Goal: Task Accomplishment & Management: Manage account settings

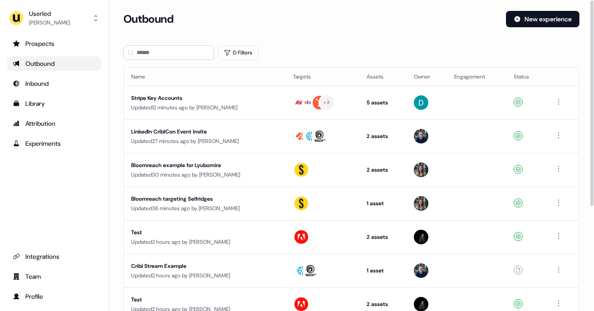
click at [53, 32] on div "Userled Yann Sarfati Prospects Outbound Inbound Library Attribution Experiments…" at bounding box center [54, 155] width 109 height 311
click at [51, 40] on div "Prospects" at bounding box center [54, 43] width 83 height 9
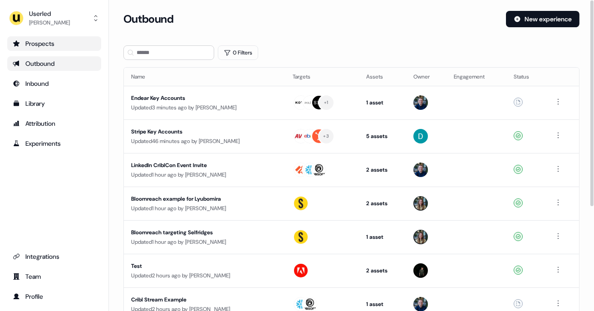
click at [77, 41] on div "Prospects" at bounding box center [54, 43] width 83 height 9
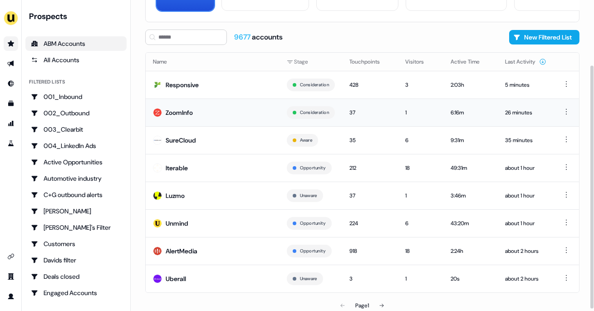
scroll to position [85, 0]
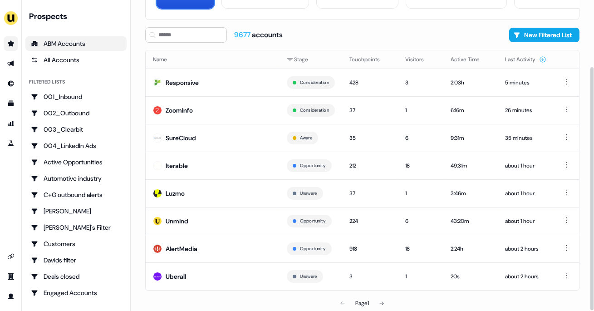
click at [194, 66] on th "Name" at bounding box center [213, 59] width 134 height 18
click at [191, 77] on td "Responsive" at bounding box center [213, 83] width 134 height 28
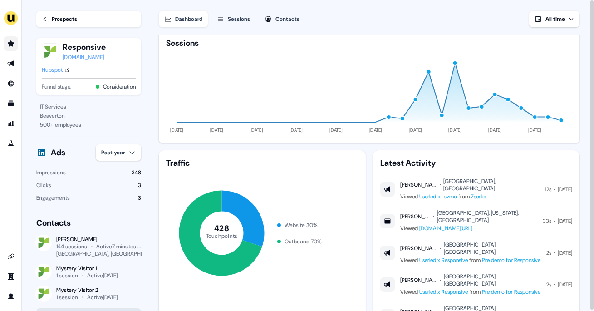
scroll to position [52, 0]
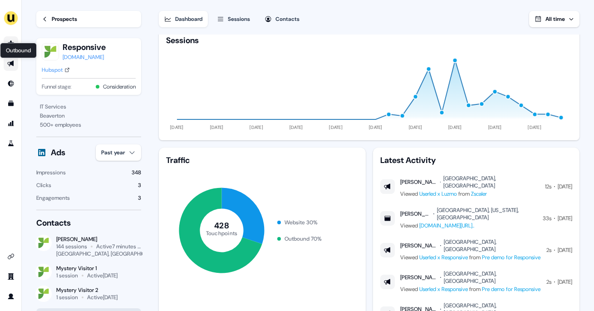
click at [11, 60] on icon "Go to outbound experience" at bounding box center [10, 63] width 7 height 7
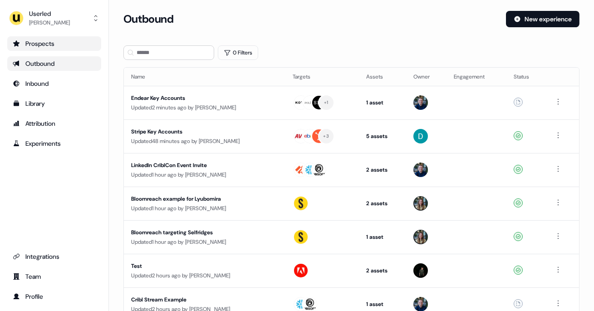
click at [57, 48] on div "Prospects" at bounding box center [54, 43] width 83 height 9
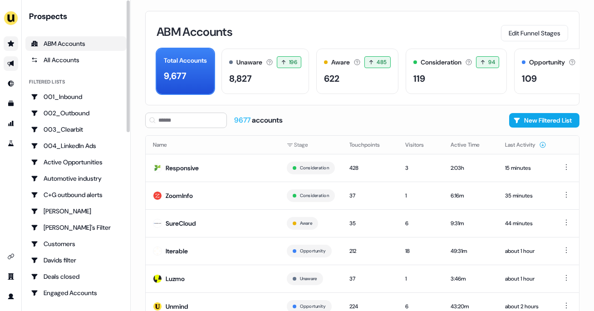
click at [6, 61] on link "Go to outbound experience" at bounding box center [11, 63] width 15 height 15
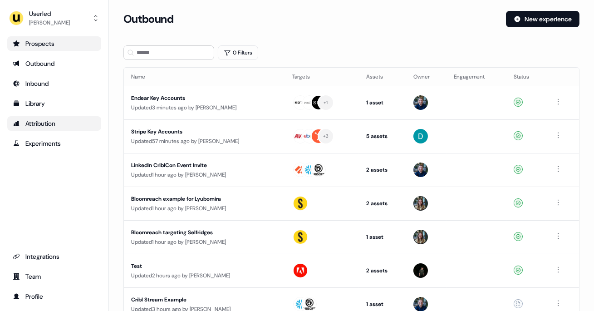
click at [38, 119] on div "Attribution" at bounding box center [54, 123] width 83 height 9
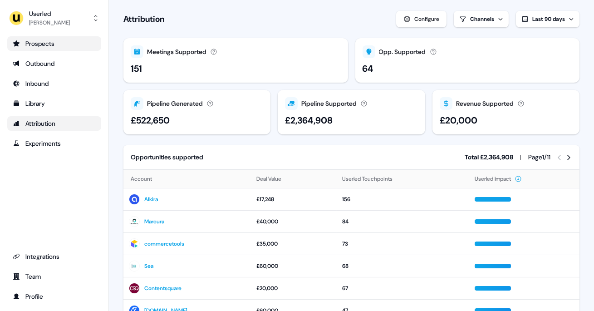
click at [28, 47] on div "Prospects" at bounding box center [54, 43] width 83 height 9
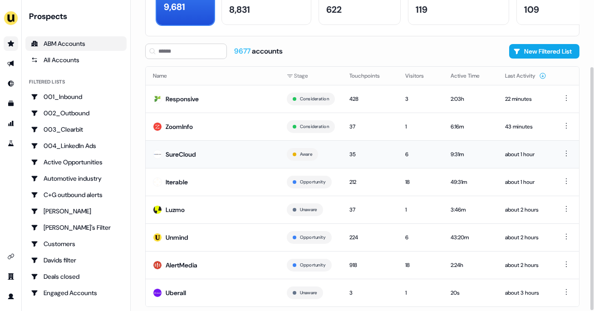
scroll to position [85, 0]
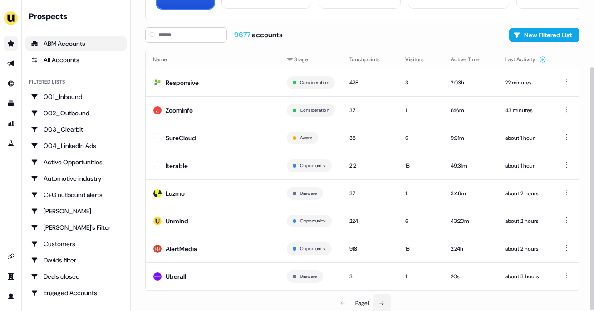
click at [381, 298] on button at bounding box center [382, 303] width 18 height 18
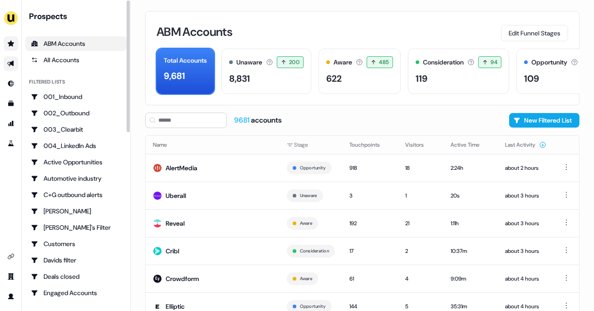
click at [10, 66] on icon "Go to outbound experience" at bounding box center [10, 63] width 7 height 7
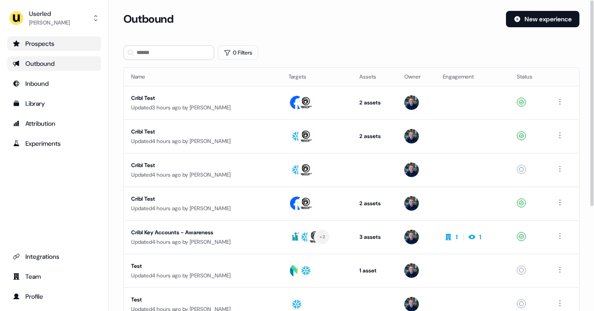
click at [32, 45] on div "Prospects" at bounding box center [54, 43] width 83 height 9
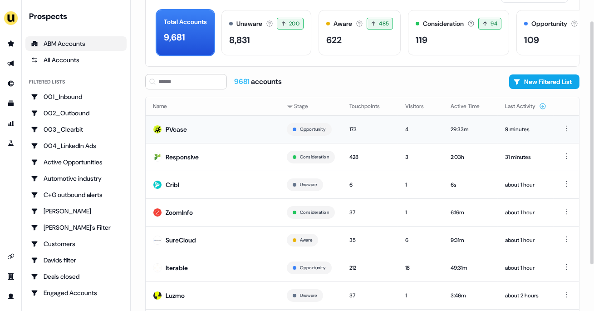
scroll to position [39, 0]
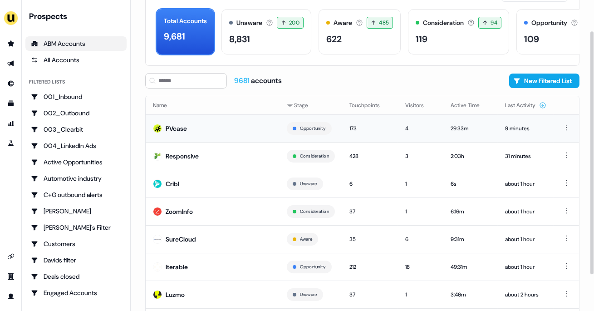
click at [210, 133] on td "PVcase" at bounding box center [213, 128] width 134 height 28
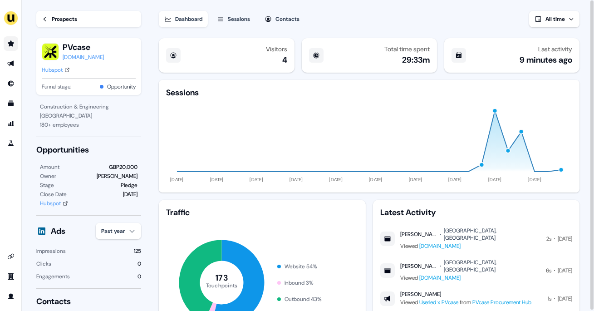
click at [15, 44] on link "Go to prospects" at bounding box center [11, 43] width 15 height 15
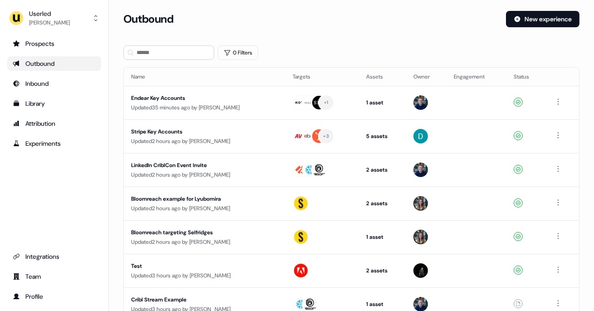
click at [53, 66] on div "Outbound" at bounding box center [54, 63] width 83 height 9
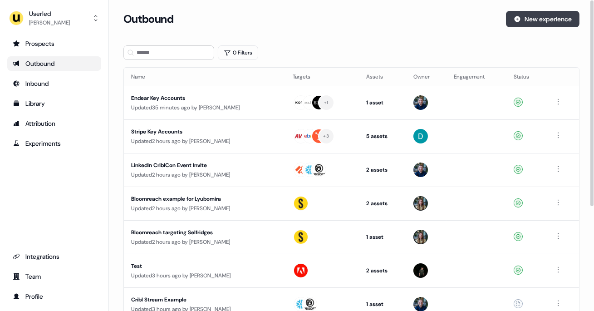
click at [544, 18] on button "New experience" at bounding box center [543, 19] width 74 height 16
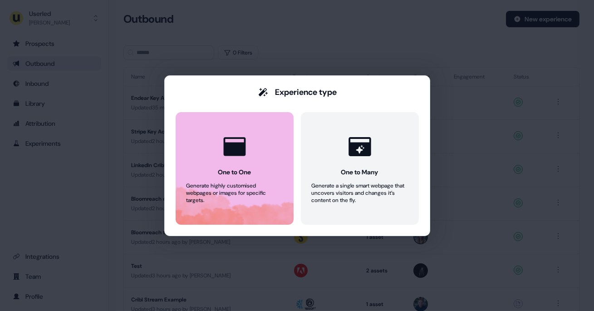
click at [223, 169] on div "One to One" at bounding box center [234, 171] width 33 height 9
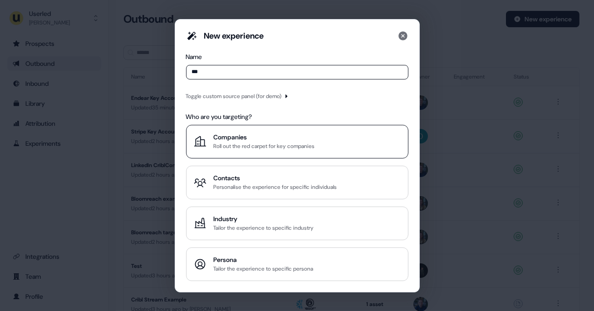
type input "***"
click at [230, 141] on div "Companies" at bounding box center [264, 136] width 101 height 9
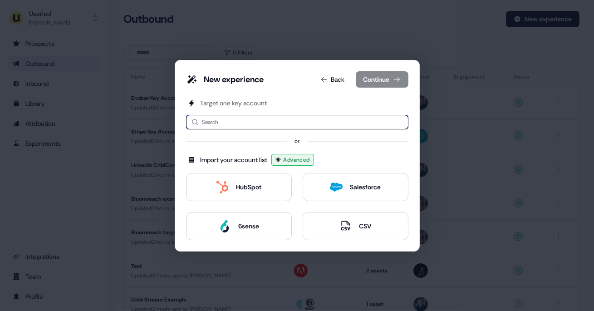
click at [219, 125] on input at bounding box center [297, 122] width 222 height 15
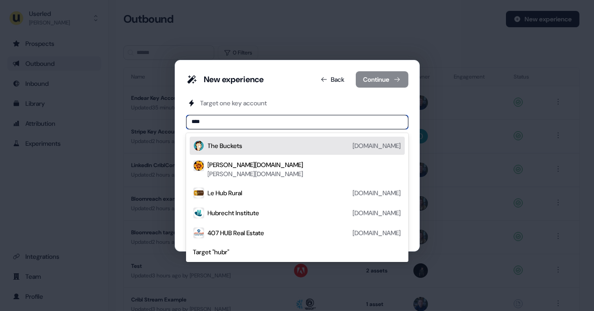
type input "***"
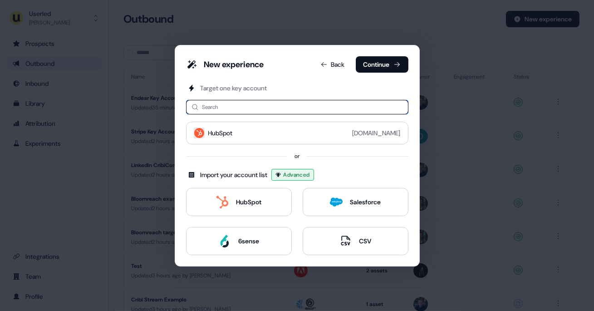
click at [214, 110] on input at bounding box center [297, 107] width 222 height 15
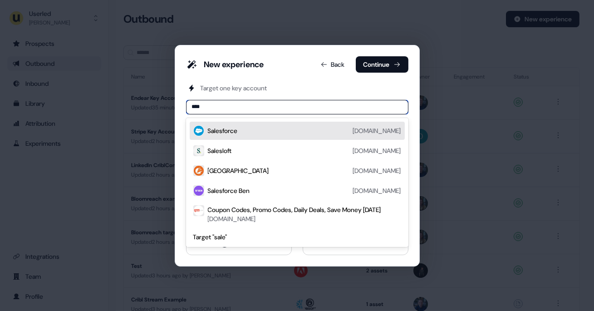
type input "*****"
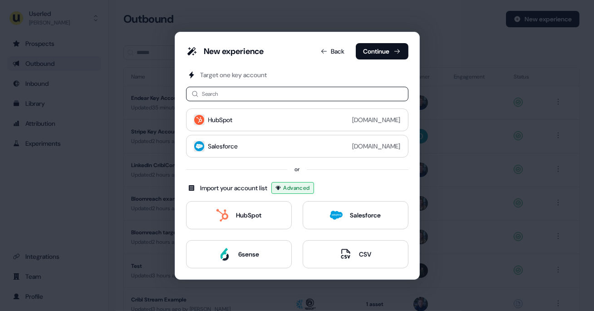
click at [147, 64] on div "New experience Back Continue Target one key account Search HubSpot hubspot.com …" at bounding box center [297, 155] width 594 height 311
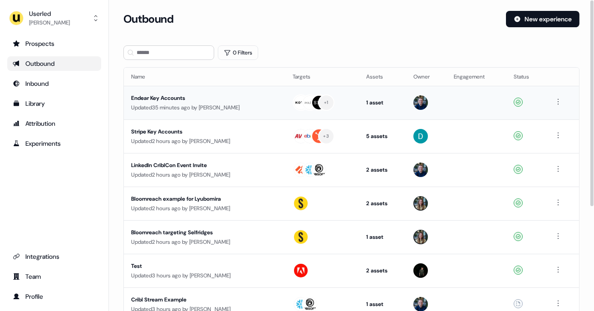
click at [217, 101] on div "Endear Key Accounts" at bounding box center [204, 97] width 147 height 9
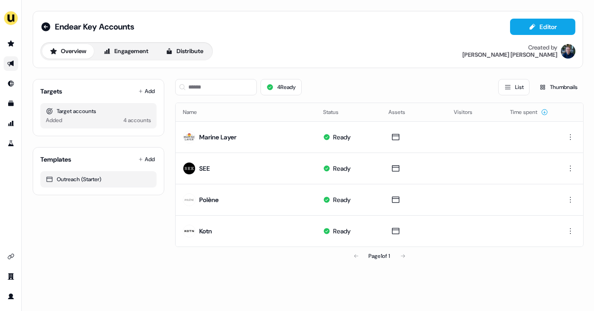
drag, startPoint x: 284, startPoint y: 129, endPoint x: 132, endPoint y: 88, distance: 157.5
click at [135, 90] on div "Targets Add Target accounts Added 4 accounts Templates Add Outreach (Starter) 4…" at bounding box center [308, 168] width 550 height 193
click at [46, 28] on icon at bounding box center [45, 26] width 9 height 9
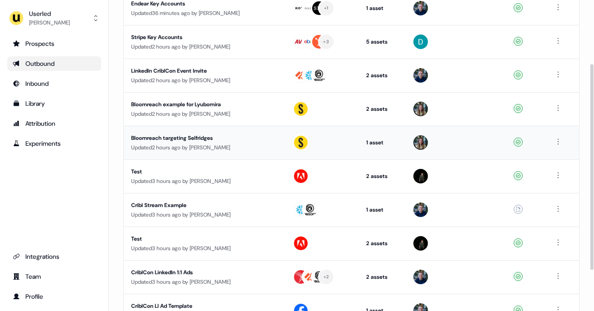
scroll to position [96, 0]
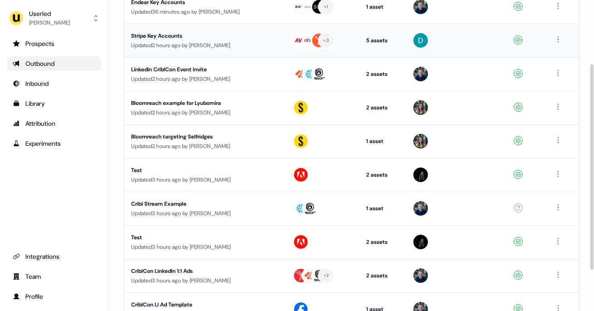
click at [249, 49] on div "Updated 2 hours ago by Yann Sarfati" at bounding box center [204, 45] width 147 height 9
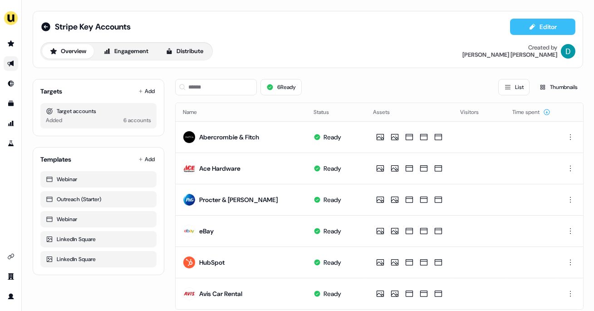
click at [541, 25] on button "Editor" at bounding box center [542, 27] width 65 height 16
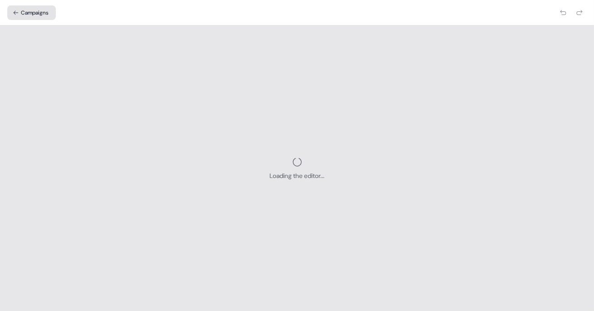
click at [34, 10] on button "Campaigns" at bounding box center [31, 12] width 49 height 15
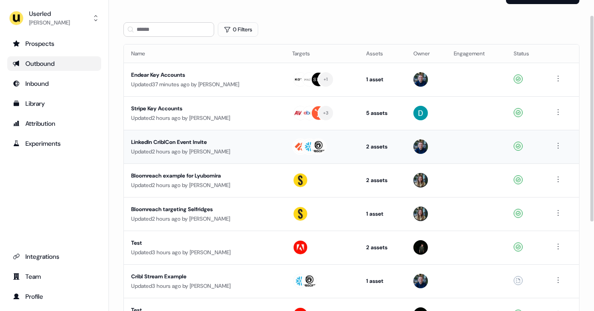
scroll to position [23, 0]
click at [195, 111] on div "Stripe Key Accounts" at bounding box center [204, 108] width 147 height 9
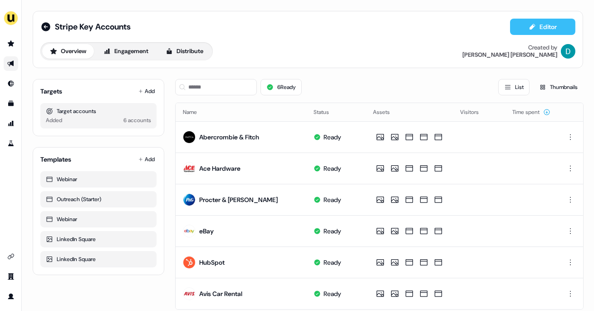
click at [535, 25] on button "Editor" at bounding box center [542, 27] width 65 height 16
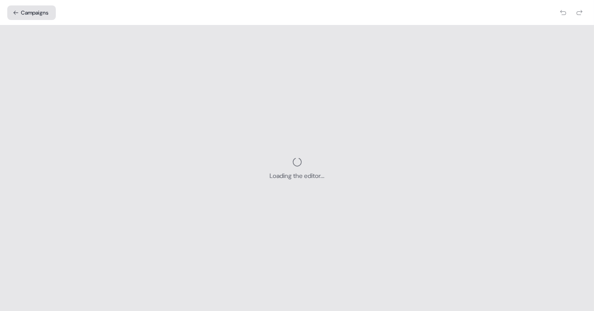
click at [23, 14] on button "Campaigns" at bounding box center [31, 12] width 49 height 15
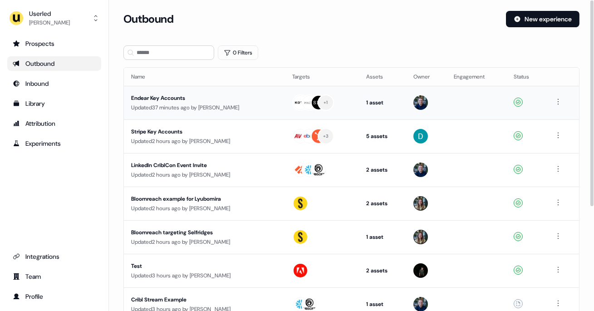
click at [255, 103] on div "Updated 37 minutes ago by James Johnson" at bounding box center [204, 107] width 147 height 9
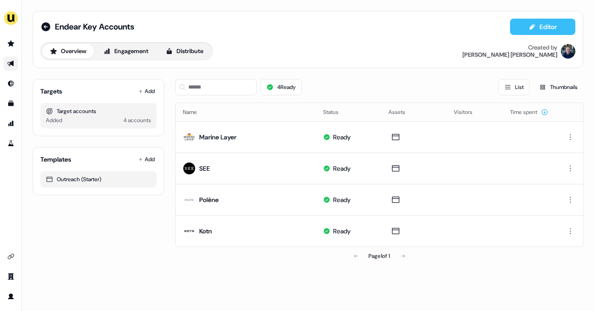
click at [520, 26] on button "Editor" at bounding box center [542, 27] width 65 height 16
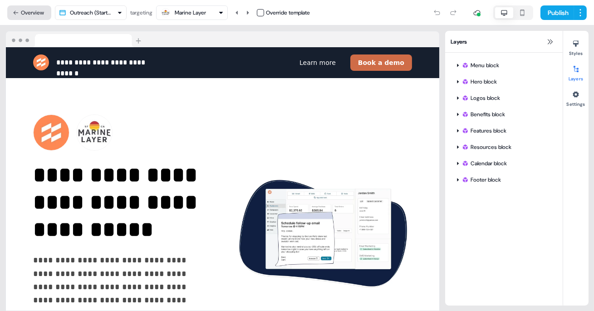
click at [20, 14] on button "Overview" at bounding box center [29, 12] width 44 height 15
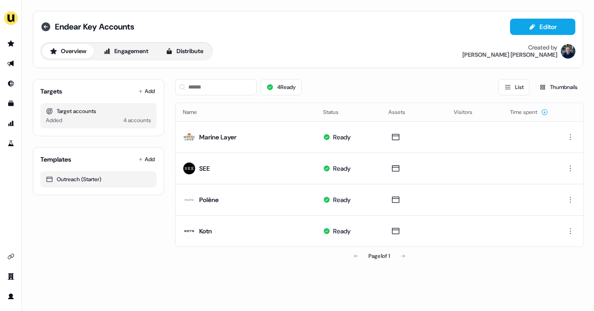
click at [49, 26] on icon at bounding box center [45, 26] width 9 height 9
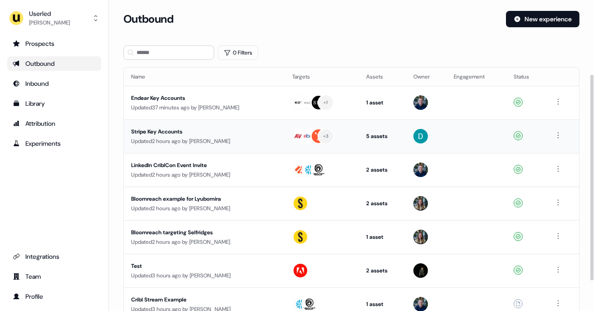
scroll to position [157, 0]
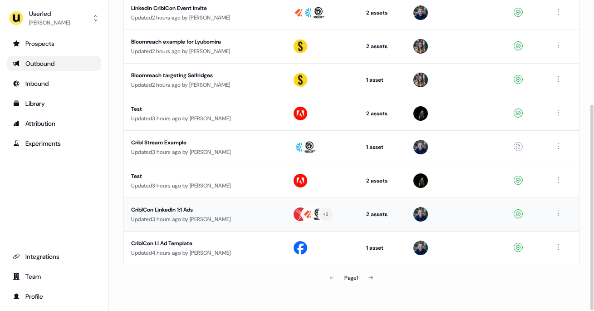
click at [226, 215] on div "Updated 3 hours ago by James Johnson" at bounding box center [204, 219] width 147 height 9
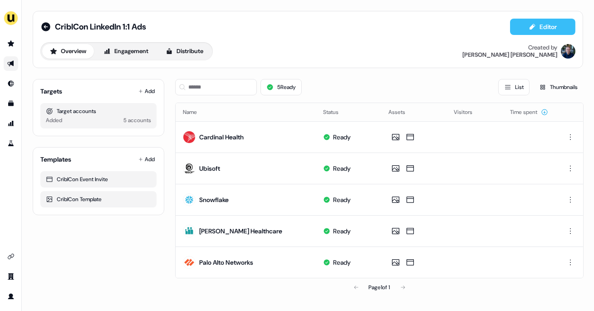
click at [542, 29] on button "Editor" at bounding box center [542, 27] width 65 height 16
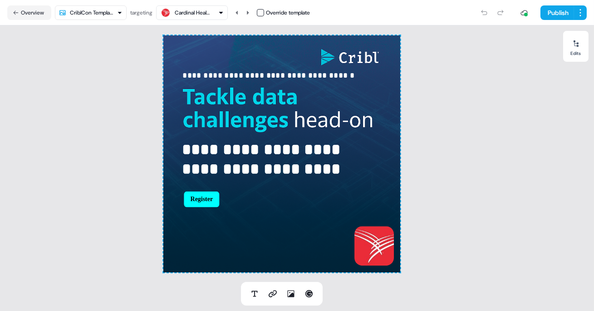
click at [103, 15] on html "**********" at bounding box center [297, 155] width 594 height 311
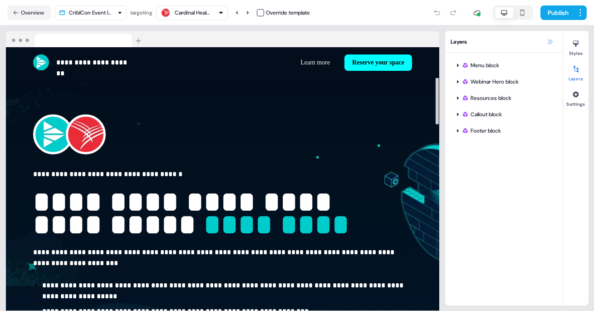
click at [550, 42] on icon at bounding box center [549, 41] width 7 height 7
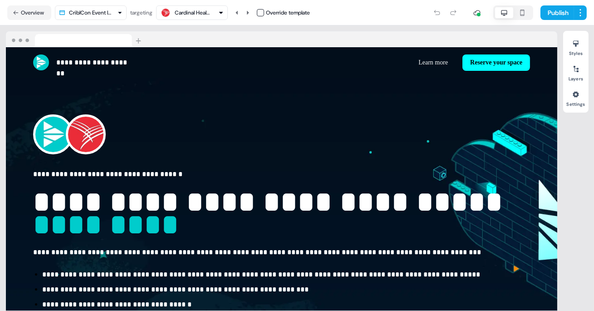
click at [93, 14] on html "**********" at bounding box center [297, 155] width 594 height 311
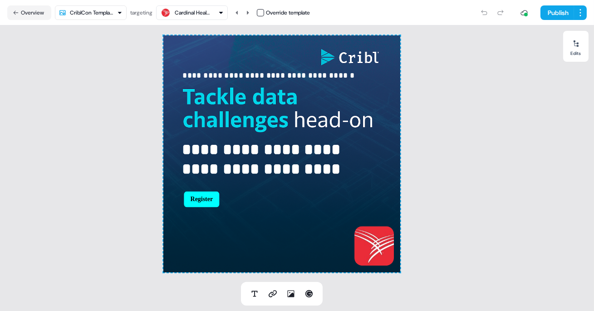
click at [125, 12] on html "**********" at bounding box center [297, 155] width 594 height 311
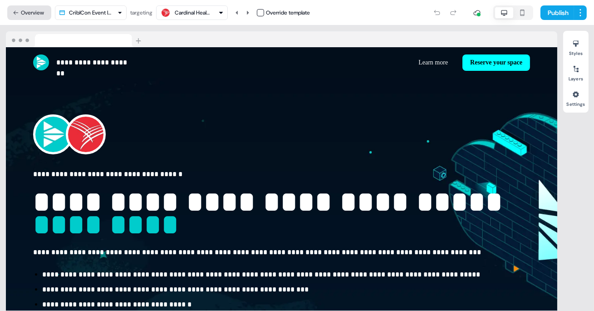
click at [16, 15] on icon at bounding box center [16, 13] width 6 height 6
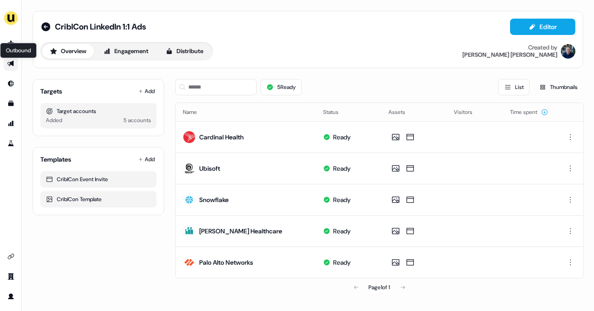
click at [9, 65] on icon "Go to outbound experience" at bounding box center [10, 64] width 6 height 6
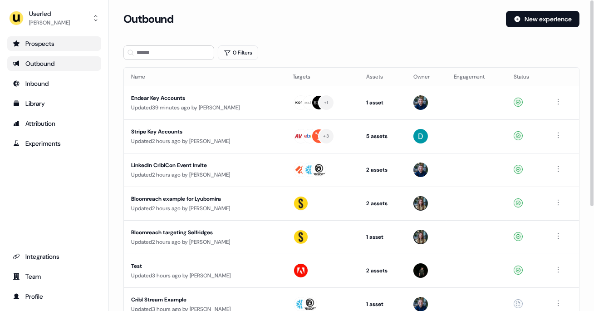
click at [49, 38] on link "Prospects" at bounding box center [54, 43] width 94 height 15
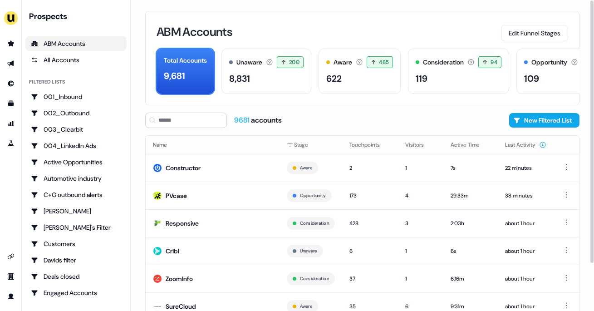
click at [207, 177] on td "Constructor" at bounding box center [213, 168] width 134 height 28
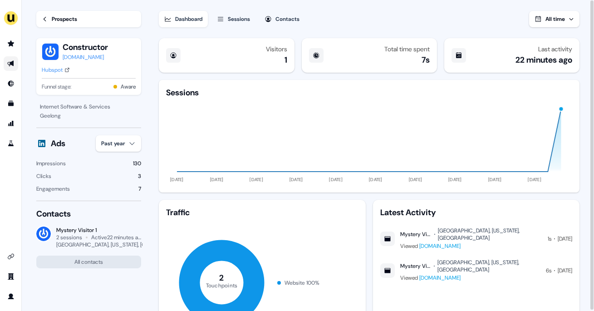
click at [15, 63] on link "Go to outbound experience" at bounding box center [11, 63] width 15 height 15
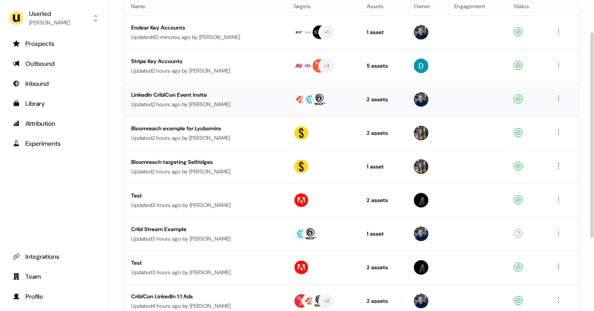
scroll to position [72, 0]
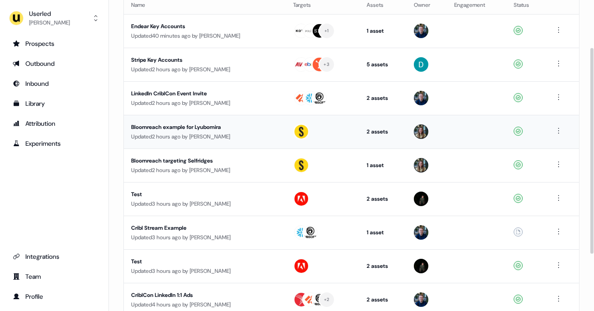
click at [205, 126] on div "Bloomreach example for Lyubomira" at bounding box center [204, 127] width 147 height 9
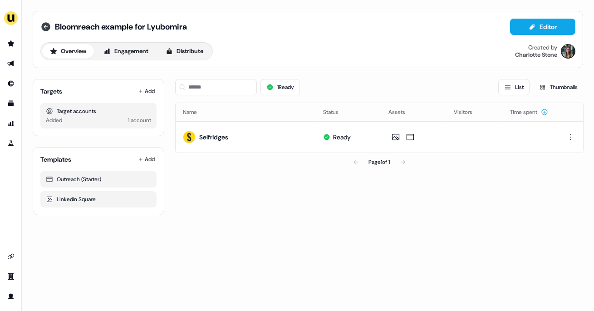
click at [46, 27] on icon at bounding box center [45, 26] width 9 height 9
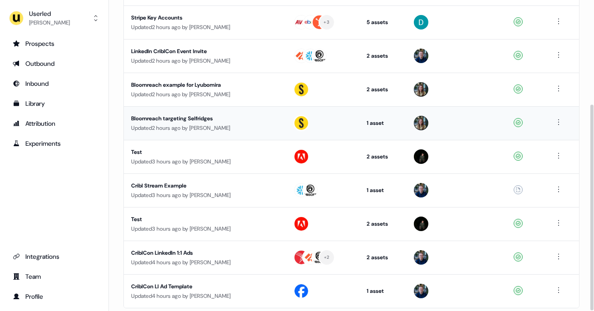
scroll to position [157, 0]
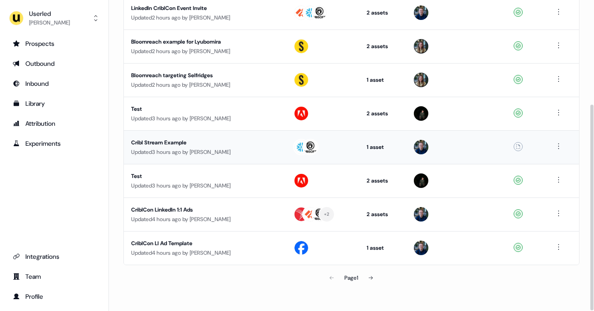
click at [210, 149] on div "Updated 3 hours ago by James Johnson" at bounding box center [204, 151] width 147 height 9
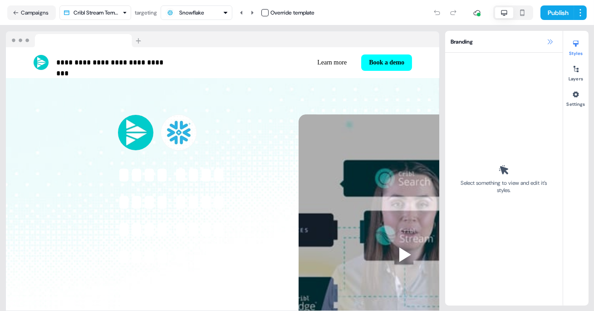
click at [549, 44] on icon at bounding box center [549, 41] width 7 height 7
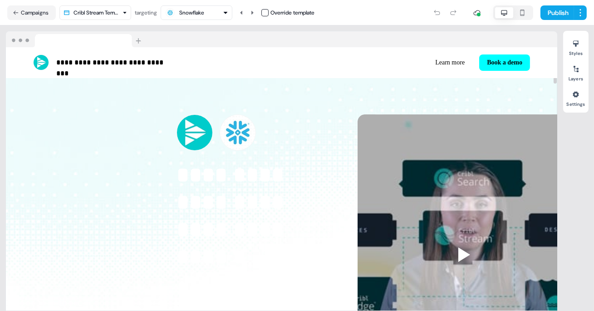
click at [111, 11] on html "**********" at bounding box center [297, 155] width 594 height 311
click at [25, 16] on html "**********" at bounding box center [297, 155] width 594 height 311
click at [25, 16] on button "Campaigns" at bounding box center [31, 12] width 49 height 15
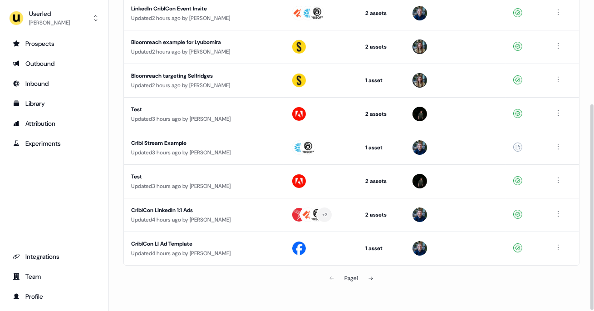
scroll to position [157, 0]
click at [196, 213] on div "CriblCon LinkedIn 1:1 Ads" at bounding box center [203, 209] width 145 height 9
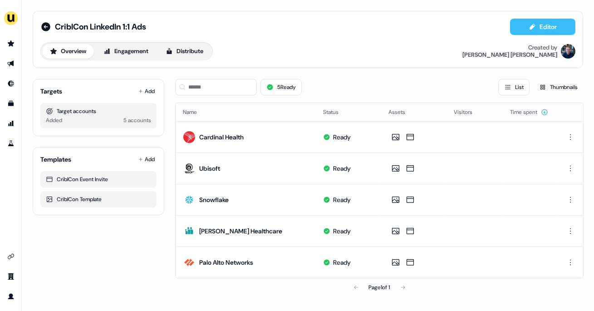
click at [539, 28] on button "Editor" at bounding box center [542, 27] width 65 height 16
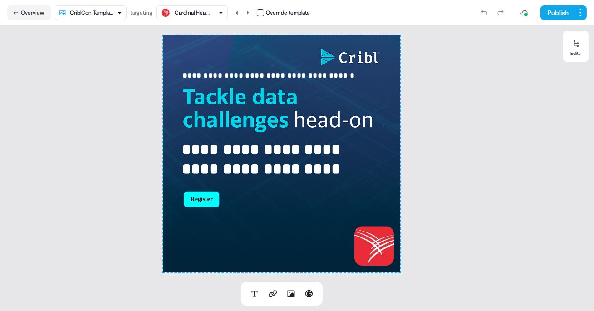
click at [112, 18] on html "**********" at bounding box center [297, 155] width 594 height 311
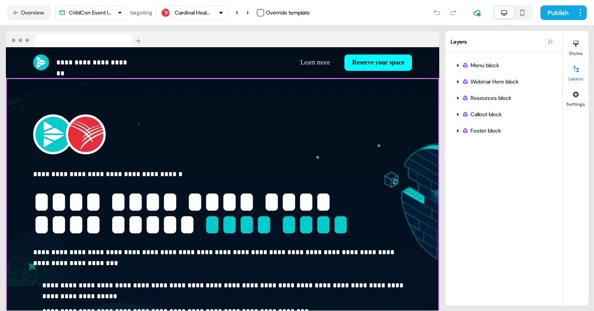
click at [552, 43] on icon at bounding box center [549, 41] width 7 height 7
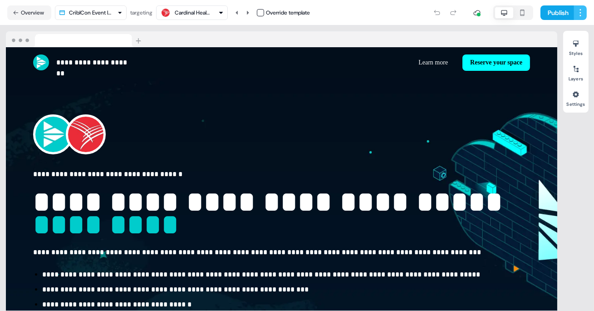
click at [579, 14] on html "**********" at bounding box center [297, 155] width 594 height 311
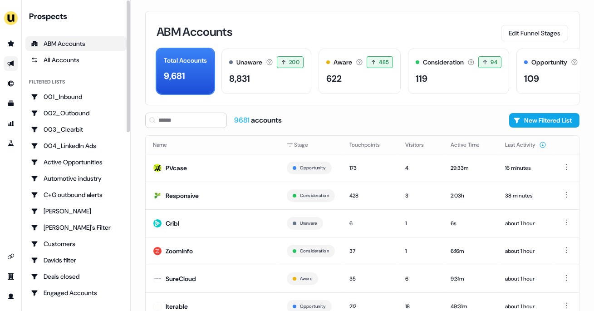
click at [15, 60] on link "Go to outbound experience" at bounding box center [11, 63] width 15 height 15
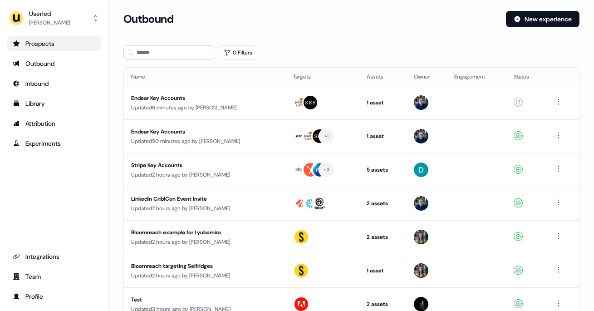
click at [44, 38] on link "Prospects" at bounding box center [54, 43] width 94 height 15
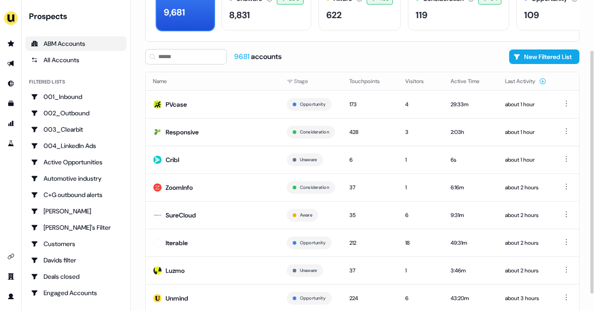
scroll to position [64, 0]
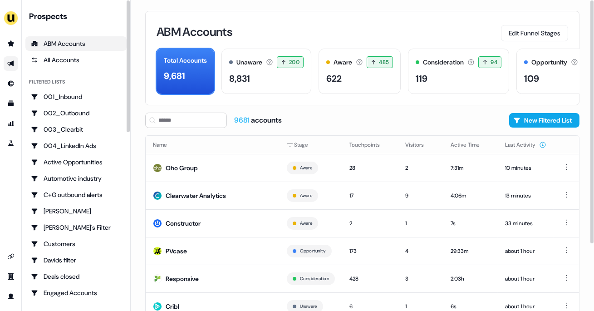
click at [5, 60] on link "Go to outbound experience" at bounding box center [11, 63] width 15 height 15
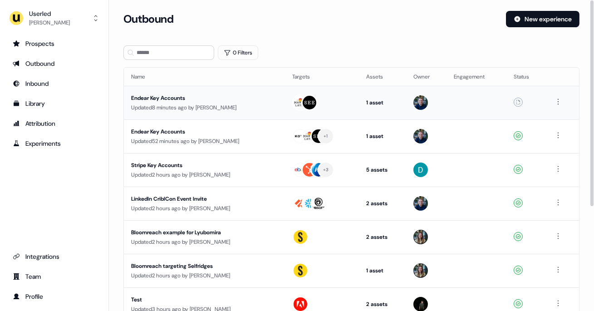
click at [240, 102] on div "Endear Key Accounts Updated 8 minutes ago by [PERSON_NAME]" at bounding box center [204, 102] width 147 height 19
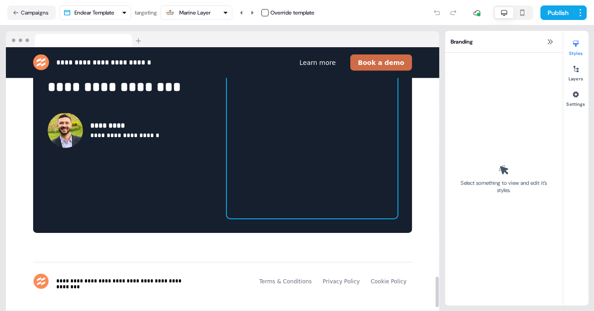
scroll to position [1980, 0]
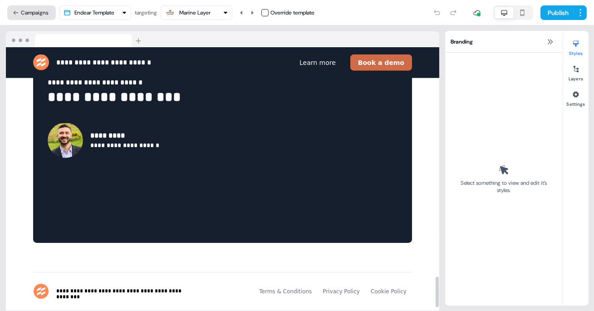
click at [21, 13] on button "Campaigns" at bounding box center [31, 12] width 49 height 15
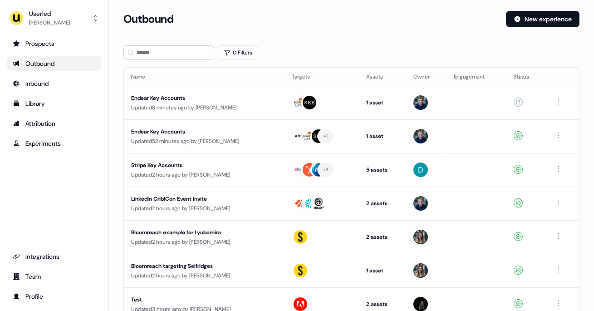
click at [53, 64] on div "Outbound" at bounding box center [54, 63] width 83 height 9
click at [49, 47] on div "Prospects" at bounding box center [54, 43] width 83 height 9
